Goal: Task Accomplishment & Management: Manage account settings

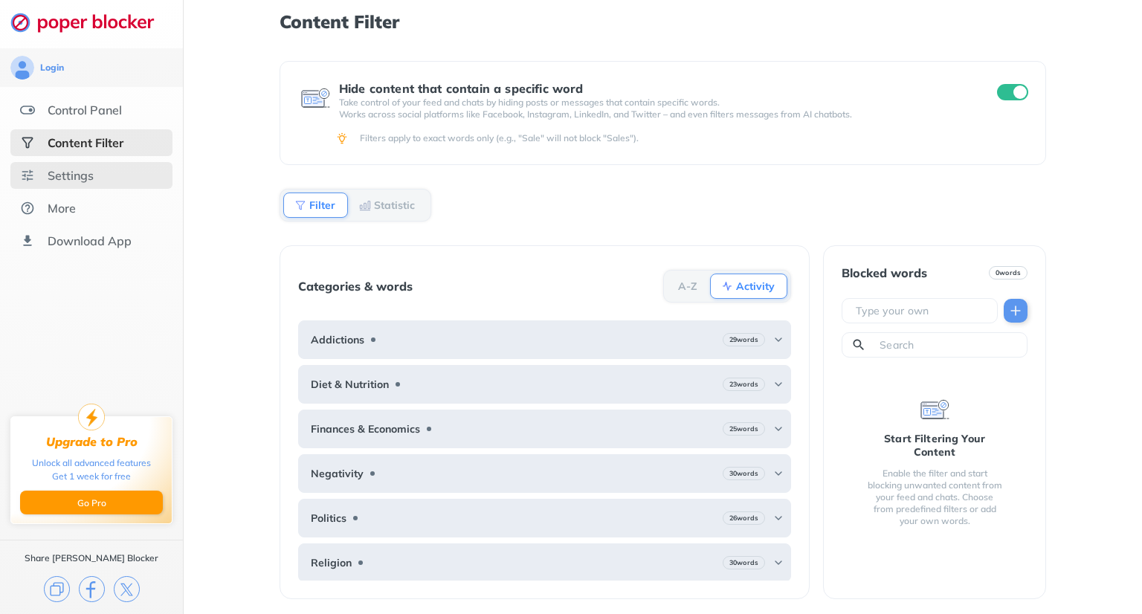
click at [90, 172] on div "Settings" at bounding box center [71, 175] width 46 height 15
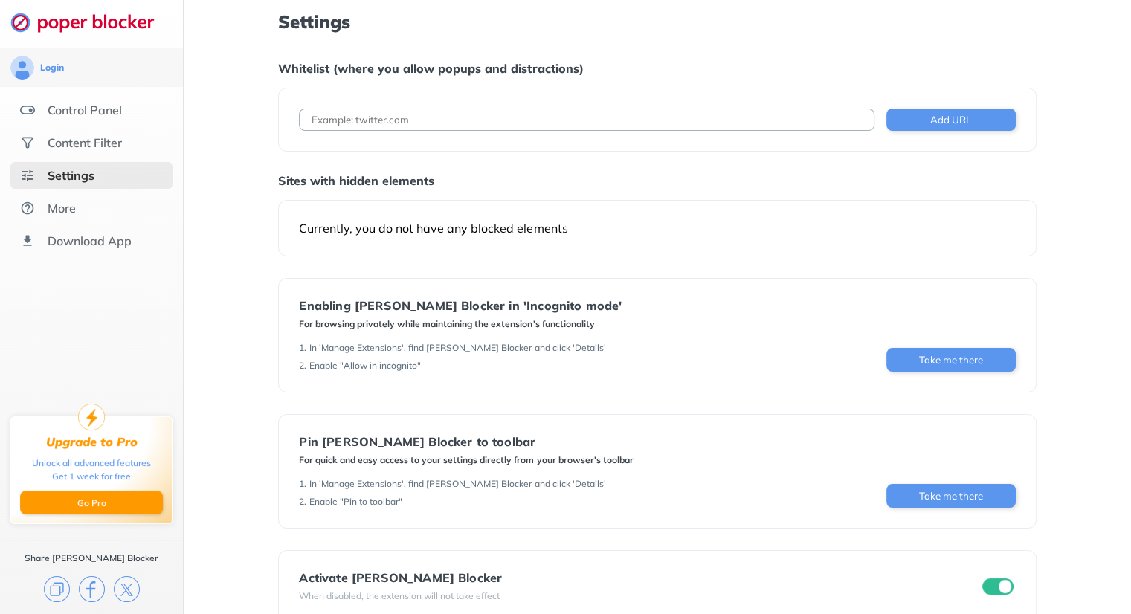
click at [326, 117] on input at bounding box center [586, 120] width 575 height 22
paste input "[URL][DOMAIN_NAME]"
type input "[URL][DOMAIN_NAME]"
click at [946, 120] on button "Add URL" at bounding box center [950, 120] width 129 height 22
